Goal: Information Seeking & Learning: Learn about a topic

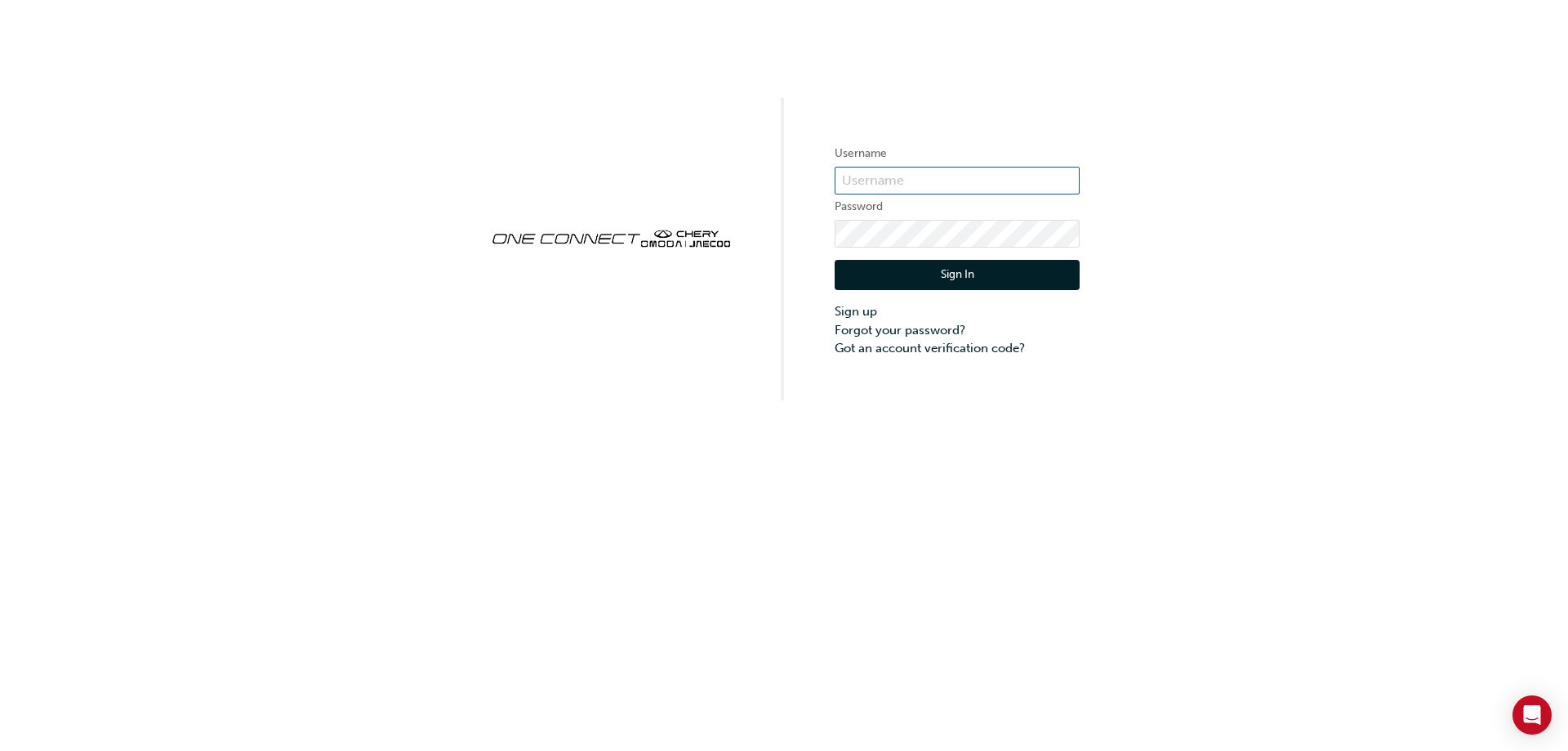
type input "CHAU2061"
click at [972, 279] on button "Sign In" at bounding box center [957, 275] width 245 height 31
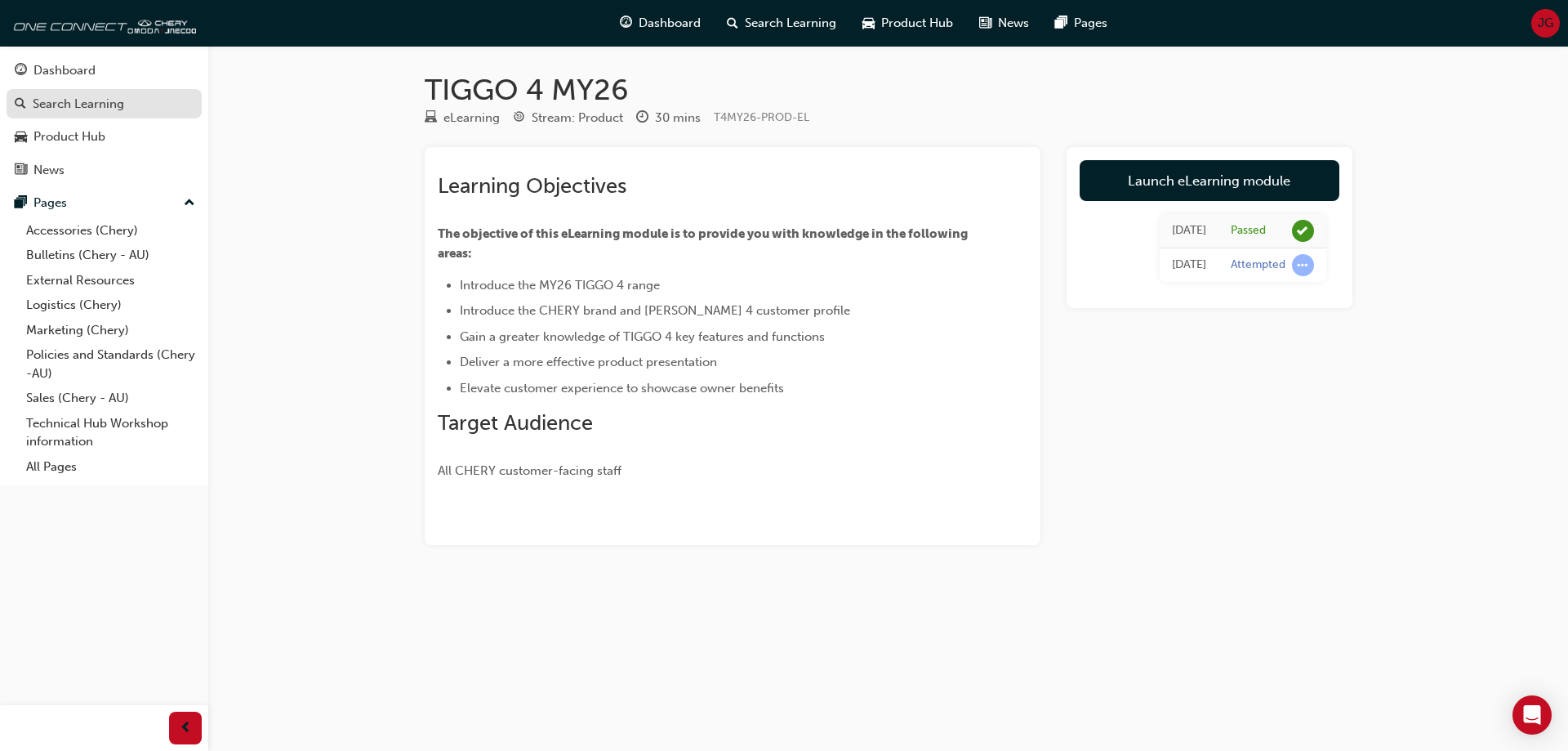
click at [117, 100] on div "Search Learning" at bounding box center [78, 103] width 92 height 19
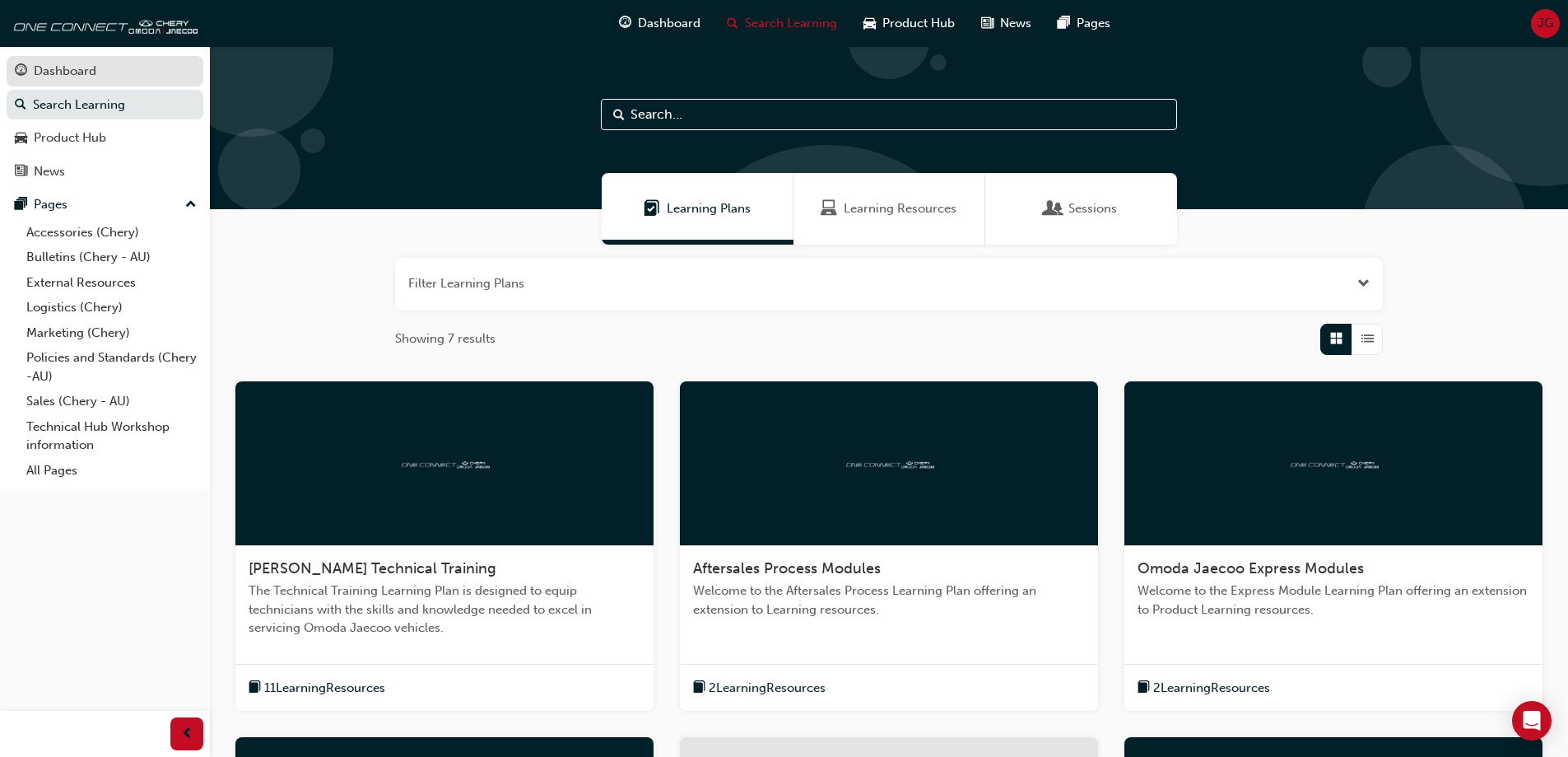
click at [63, 62] on div "Dashboard" at bounding box center [64, 71] width 63 height 19
